Goal: Information Seeking & Learning: Learn about a topic

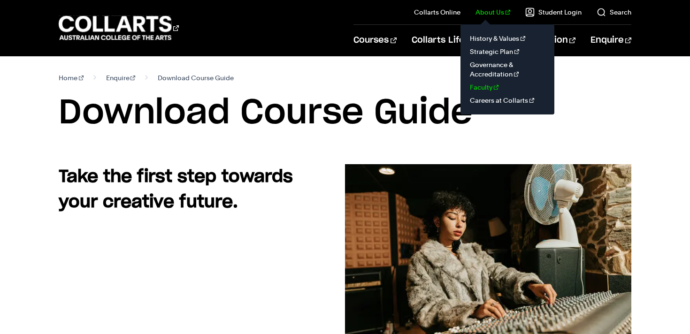
click at [491, 83] on link "Faculty" at bounding box center [507, 87] width 79 height 13
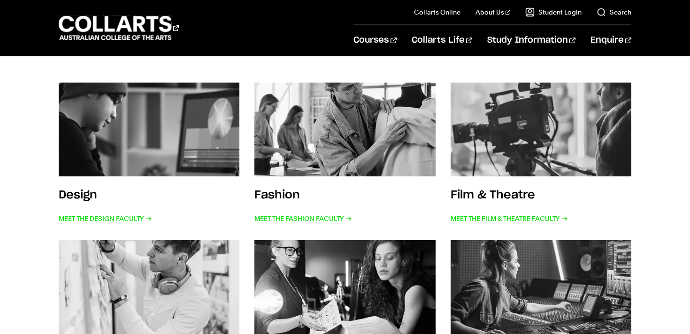
scroll to position [209, 0]
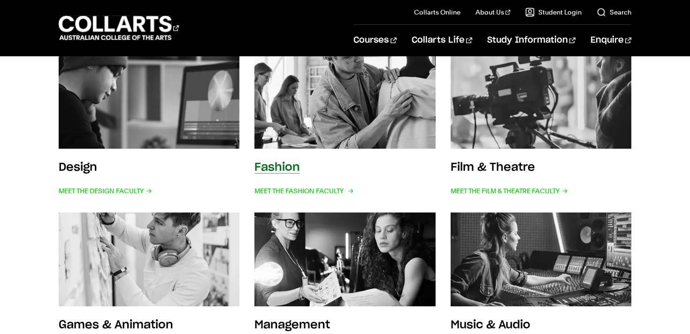
click at [296, 129] on img at bounding box center [344, 101] width 199 height 103
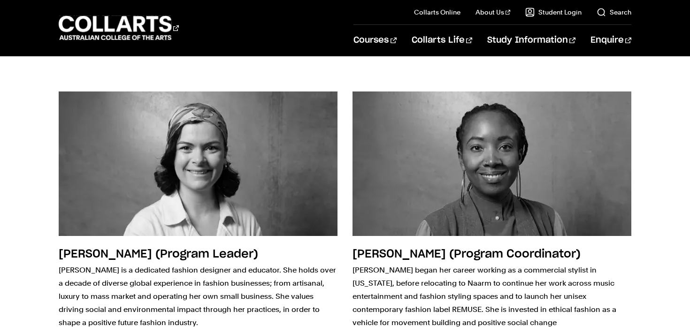
scroll to position [1327, 0]
